Goal: Information Seeking & Learning: Check status

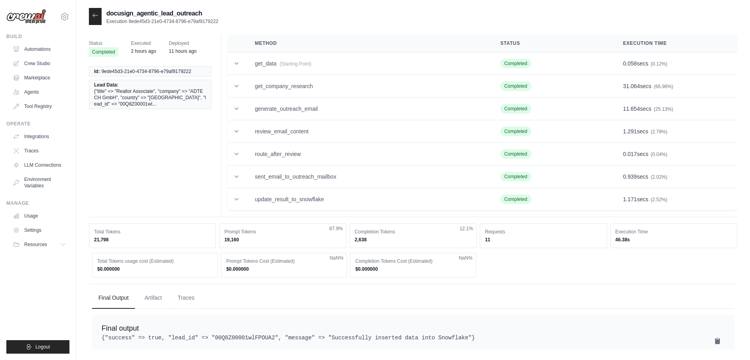
scroll to position [16, 0]
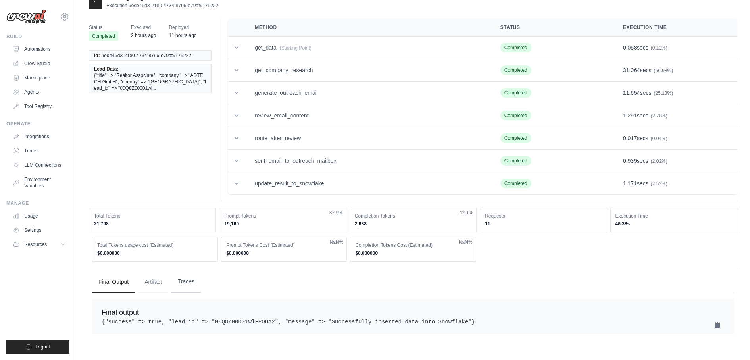
click at [191, 284] on button "Traces" at bounding box center [185, 281] width 29 height 21
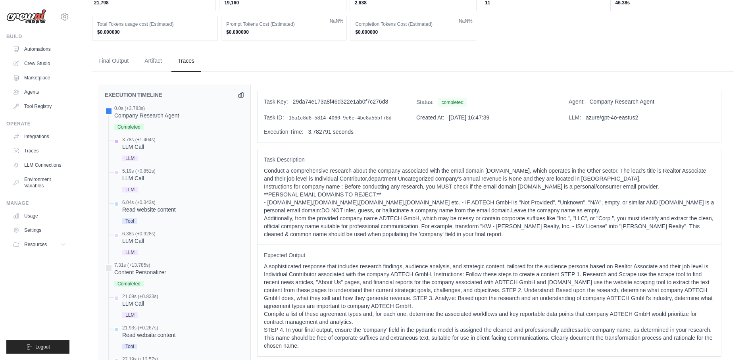
scroll to position [236, 0]
click at [141, 143] on div "LLM Call" at bounding box center [138, 147] width 33 height 8
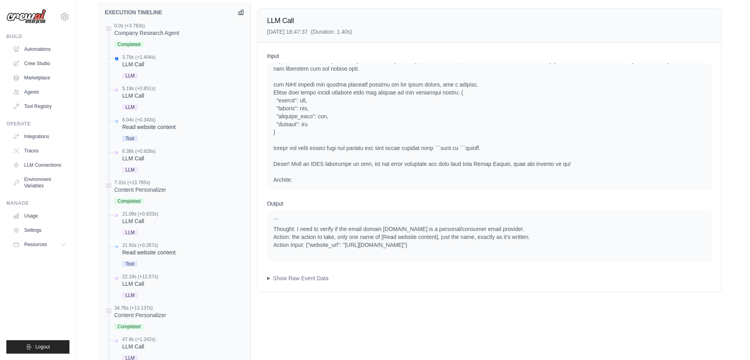
scroll to position [320, 0]
click at [303, 281] on div "Input System User Output ``` Thought: I need to verify if the email domain yaho…" at bounding box center [489, 166] width 463 height 249
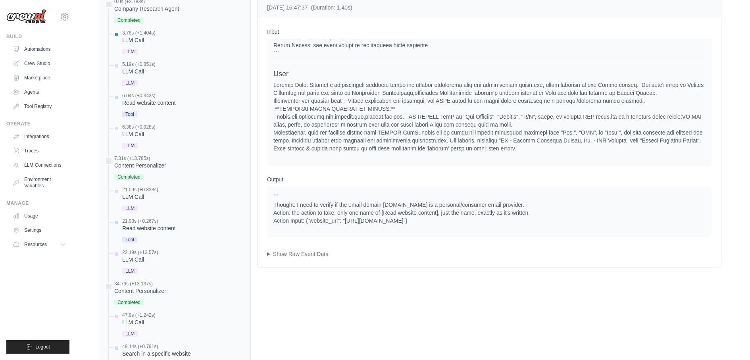
scroll to position [229, 0]
click at [161, 68] on div "5.19s (+0.851s) LLM Call LLM" at bounding box center [178, 74] width 131 height 27
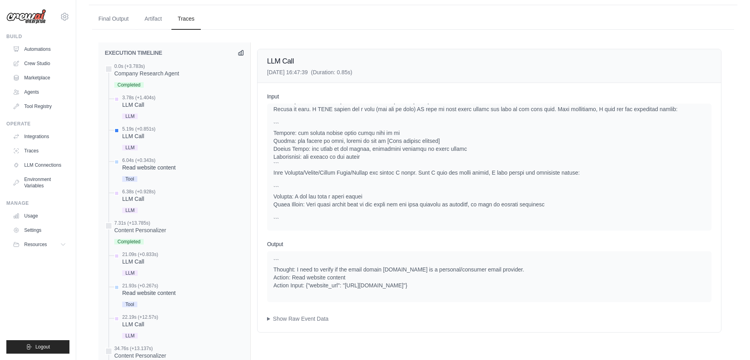
scroll to position [655, 0]
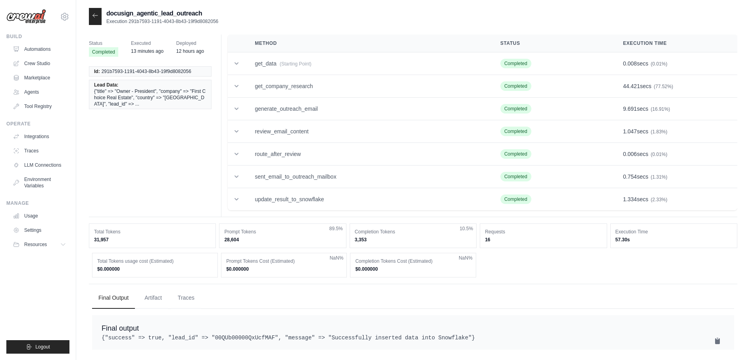
scroll to position [16, 0]
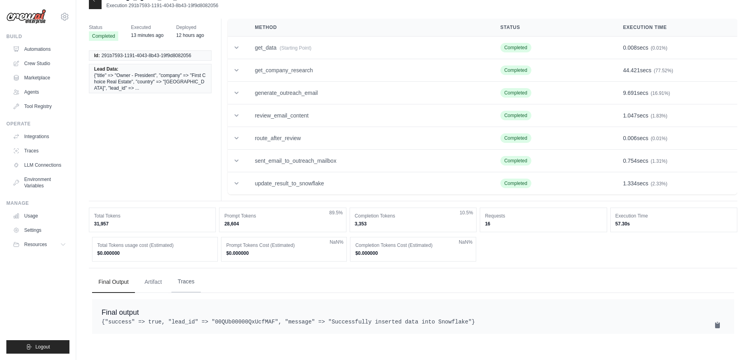
click at [185, 281] on button "Traces" at bounding box center [185, 281] width 29 height 21
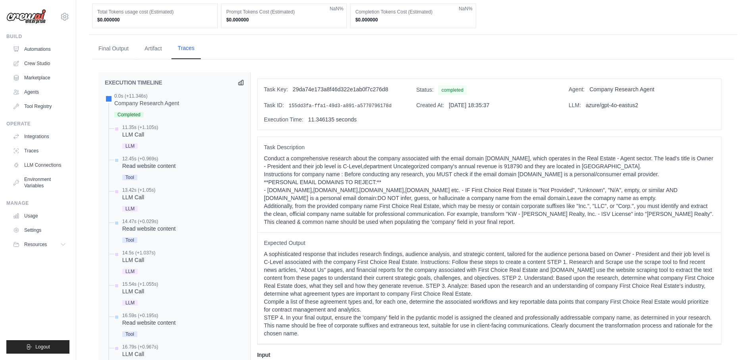
scroll to position [262, 0]
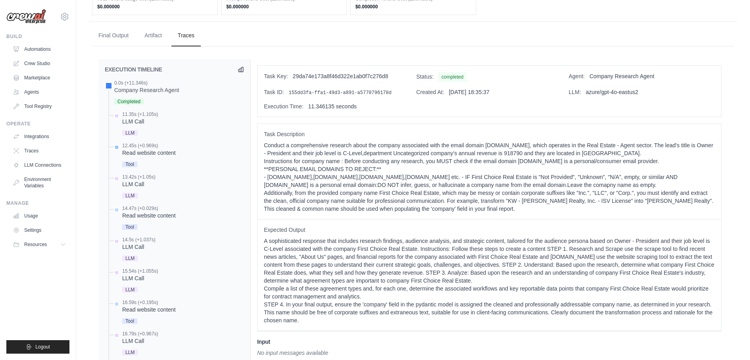
click at [157, 152] on div "Read website content" at bounding box center [149, 153] width 54 height 8
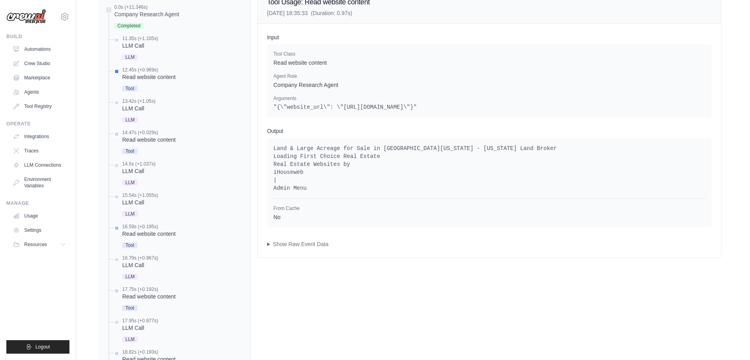
scroll to position [290, 0]
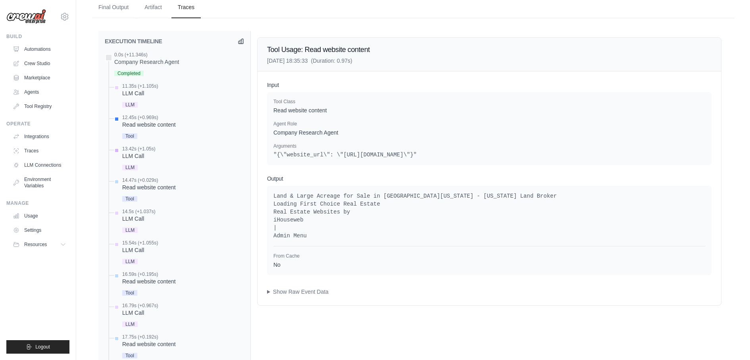
click at [131, 146] on div "13.42s (+1.05s)" at bounding box center [138, 149] width 33 height 6
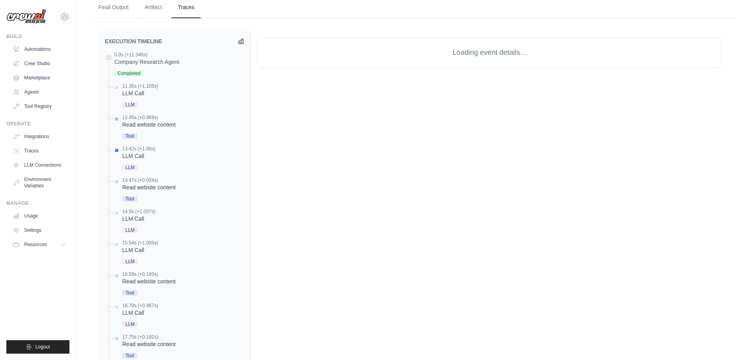
click at [139, 117] on div "12.45s (+0.969s)" at bounding box center [149, 117] width 54 height 6
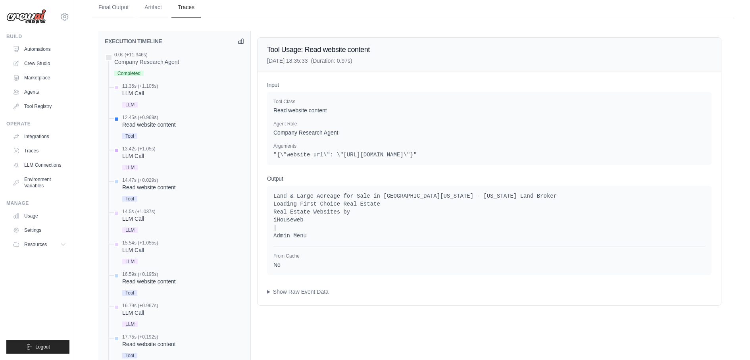
click at [143, 152] on div "LLM Call" at bounding box center [138, 156] width 33 height 8
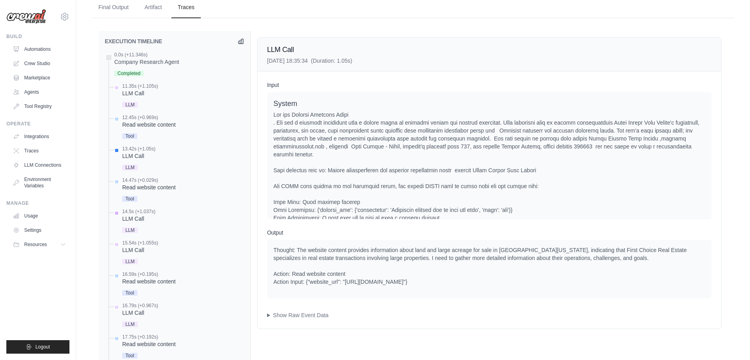
click at [142, 209] on div "14.5s (+1.037s)" at bounding box center [138, 211] width 33 height 6
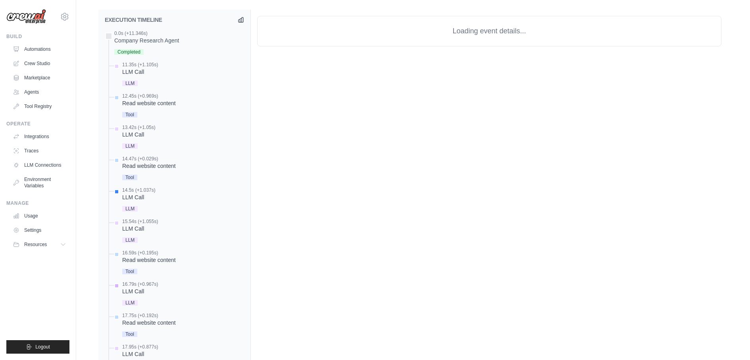
scroll to position [378, 0]
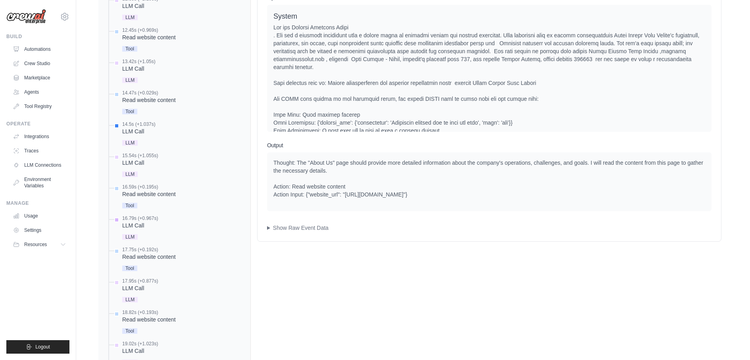
click at [131, 312] on div "18.82s (+0.193s)" at bounding box center [149, 312] width 54 height 6
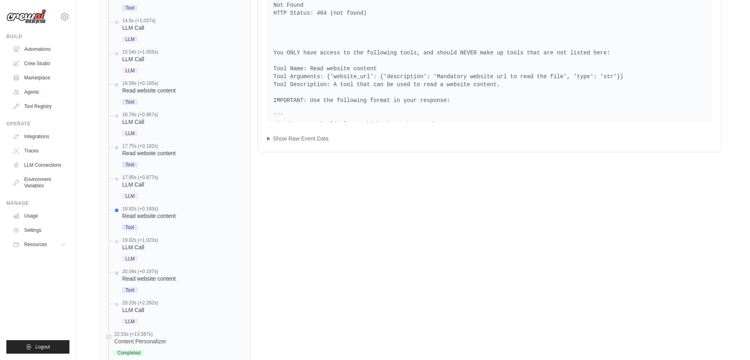
scroll to position [482, 0]
click at [271, 138] on summary "Show Raw Event Data" at bounding box center [489, 137] width 444 height 8
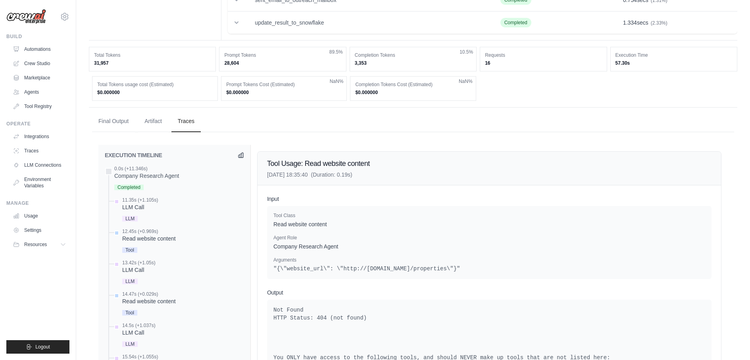
scroll to position [201, 0]
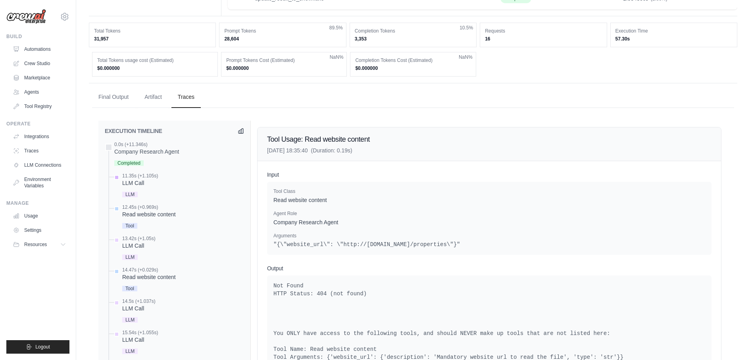
click at [178, 182] on div "11.35s (+1.105s) LLM Call" at bounding box center [178, 186] width 131 height 27
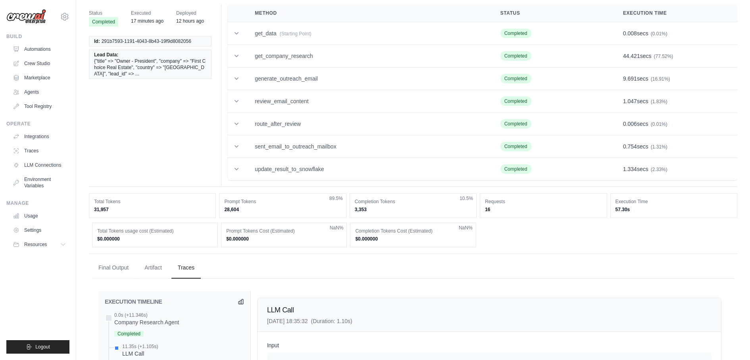
scroll to position [0, 0]
